Goal: Task Accomplishment & Management: Manage account settings

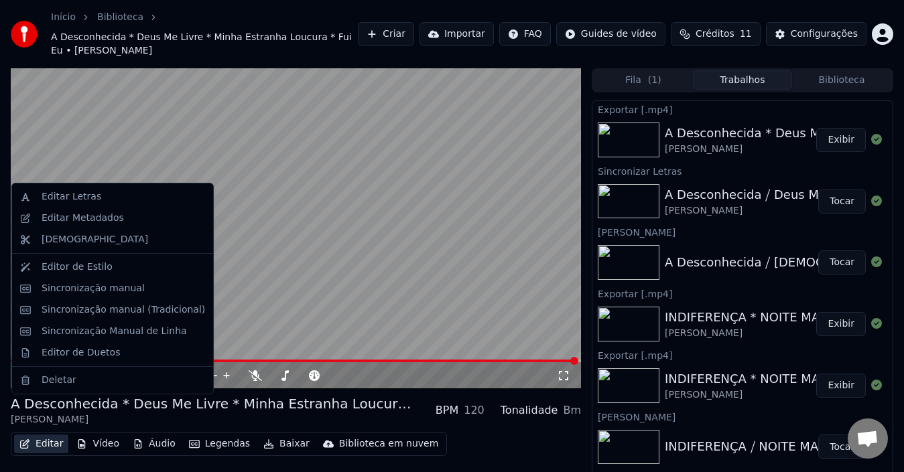
scroll to position [21, 0]
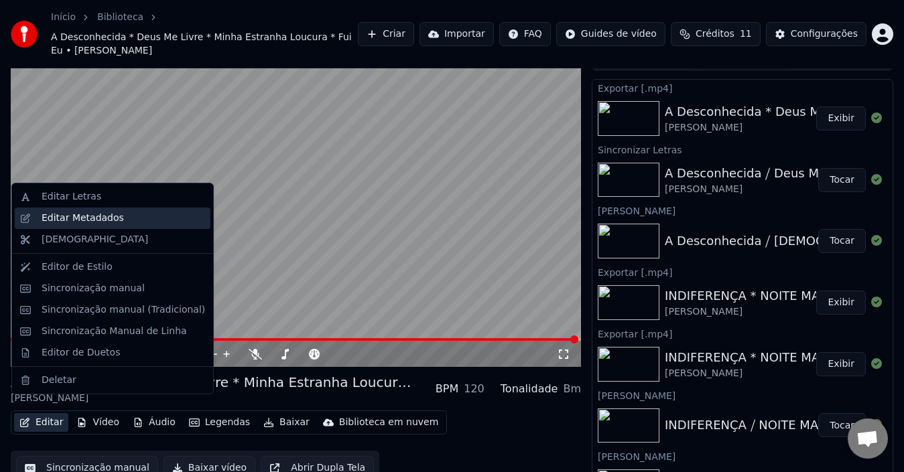
click at [78, 214] on div "Editar Metadados" at bounding box center [83, 218] width 82 height 13
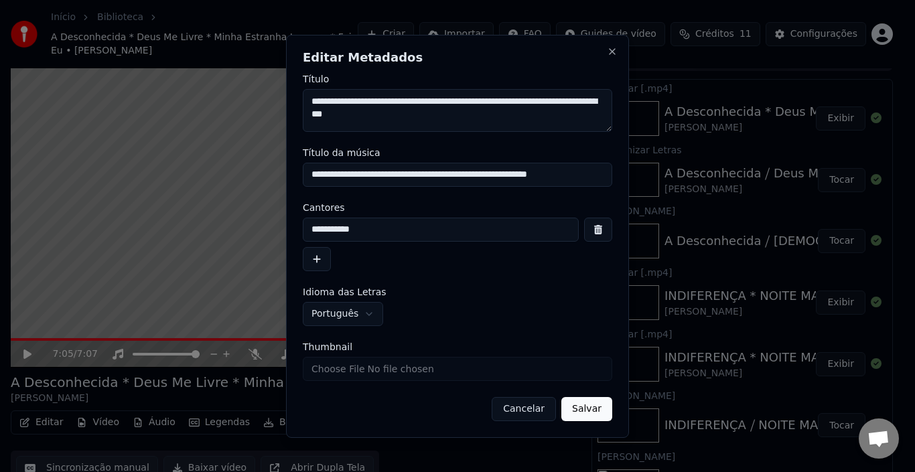
drag, startPoint x: 353, startPoint y: 102, endPoint x: 315, endPoint y: 101, distance: 38.2
click at [315, 101] on textarea "**********" at bounding box center [458, 110] width 310 height 43
type textarea "**********"
click at [586, 414] on button "Salvar" at bounding box center [586, 409] width 51 height 24
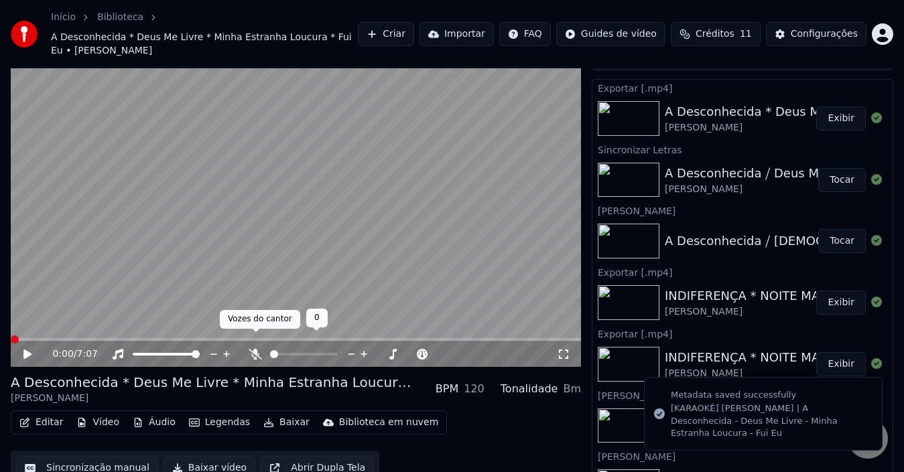
click at [251, 349] on icon at bounding box center [255, 354] width 13 height 11
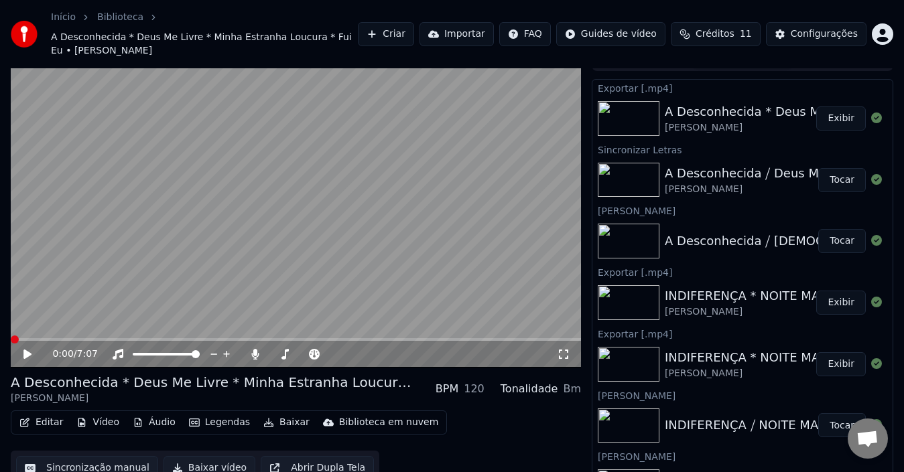
click at [198, 458] on button "Baixar vídeo" at bounding box center [209, 468] width 92 height 24
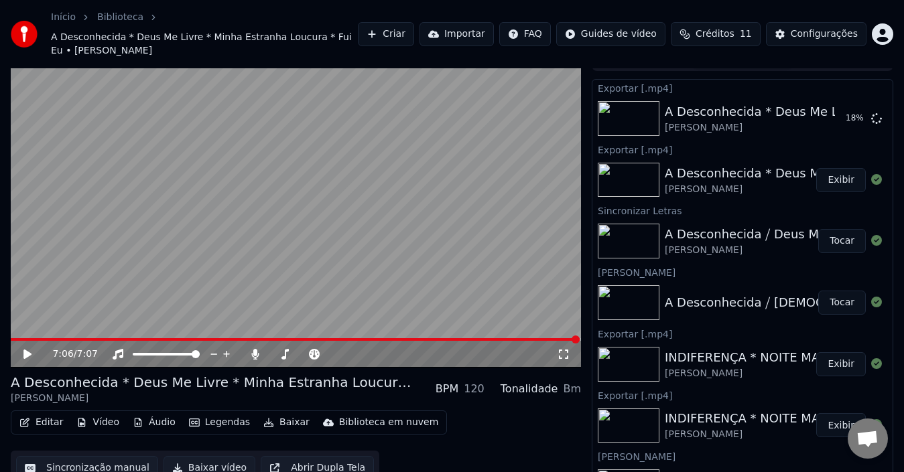
click at [30, 349] on icon at bounding box center [36, 354] width 31 height 11
click at [11, 338] on span at bounding box center [295, 339] width 569 height 3
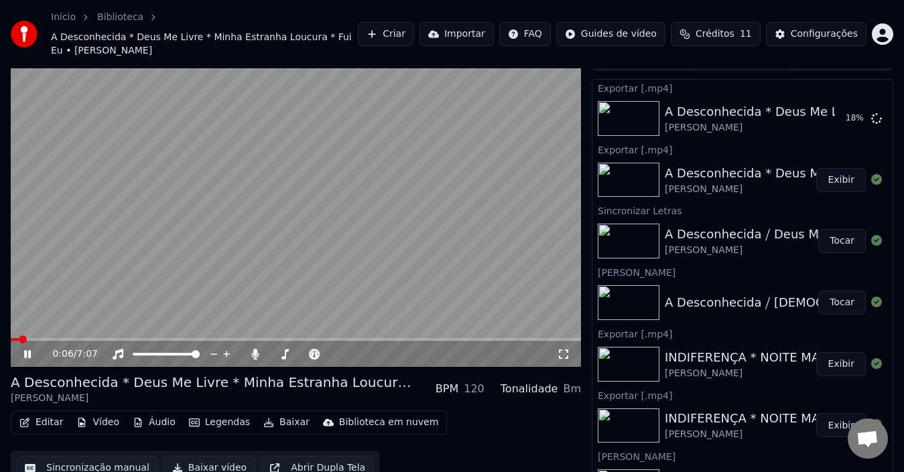
click at [29, 350] on icon at bounding box center [27, 354] width 7 height 8
click at [29, 350] on icon at bounding box center [27, 354] width 8 height 9
click at [23, 349] on icon at bounding box center [36, 354] width 31 height 11
